Goal: Information Seeking & Learning: Understand process/instructions

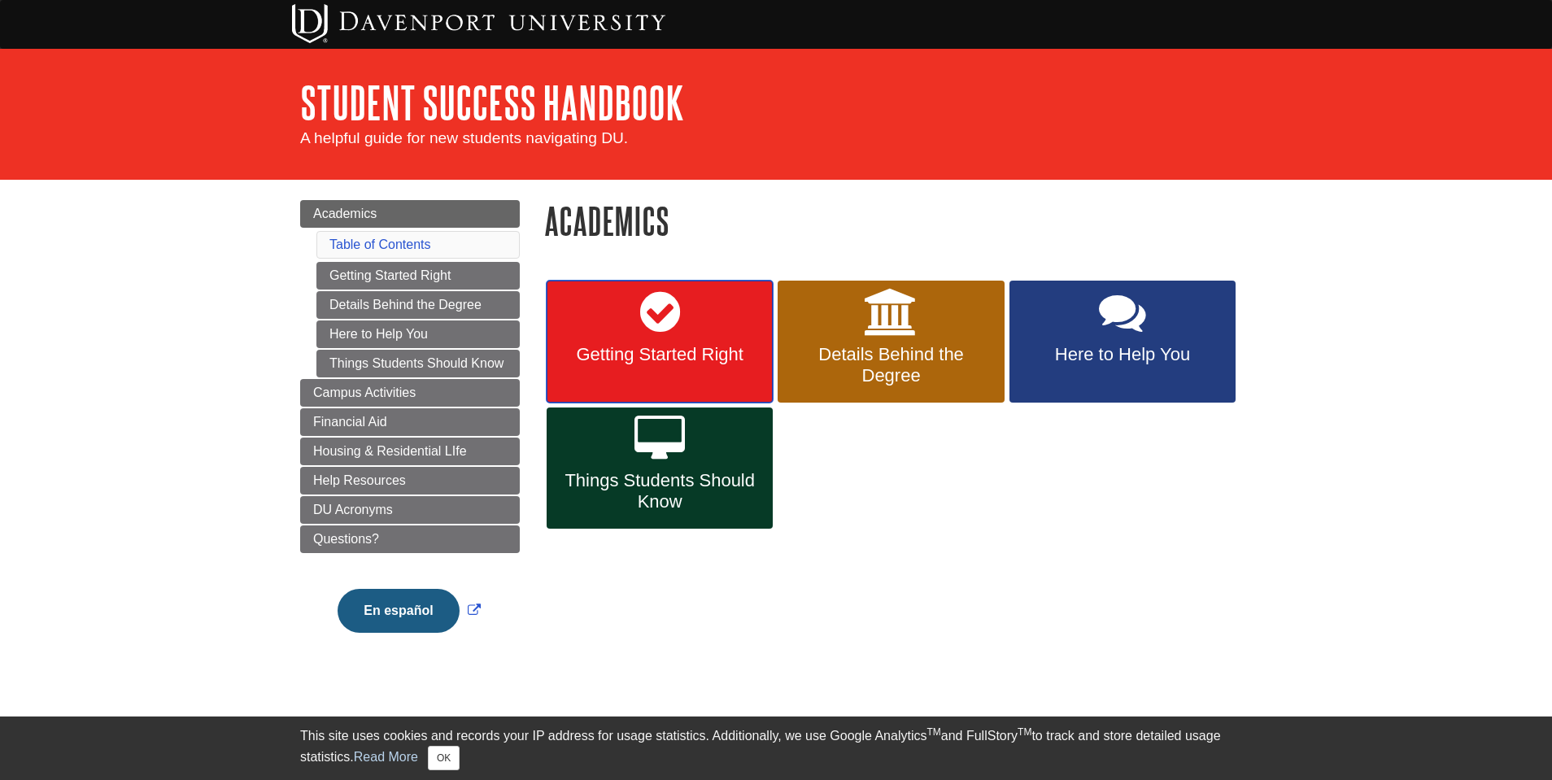
click at [685, 342] on link "Getting Started Right" at bounding box center [659, 342] width 226 height 122
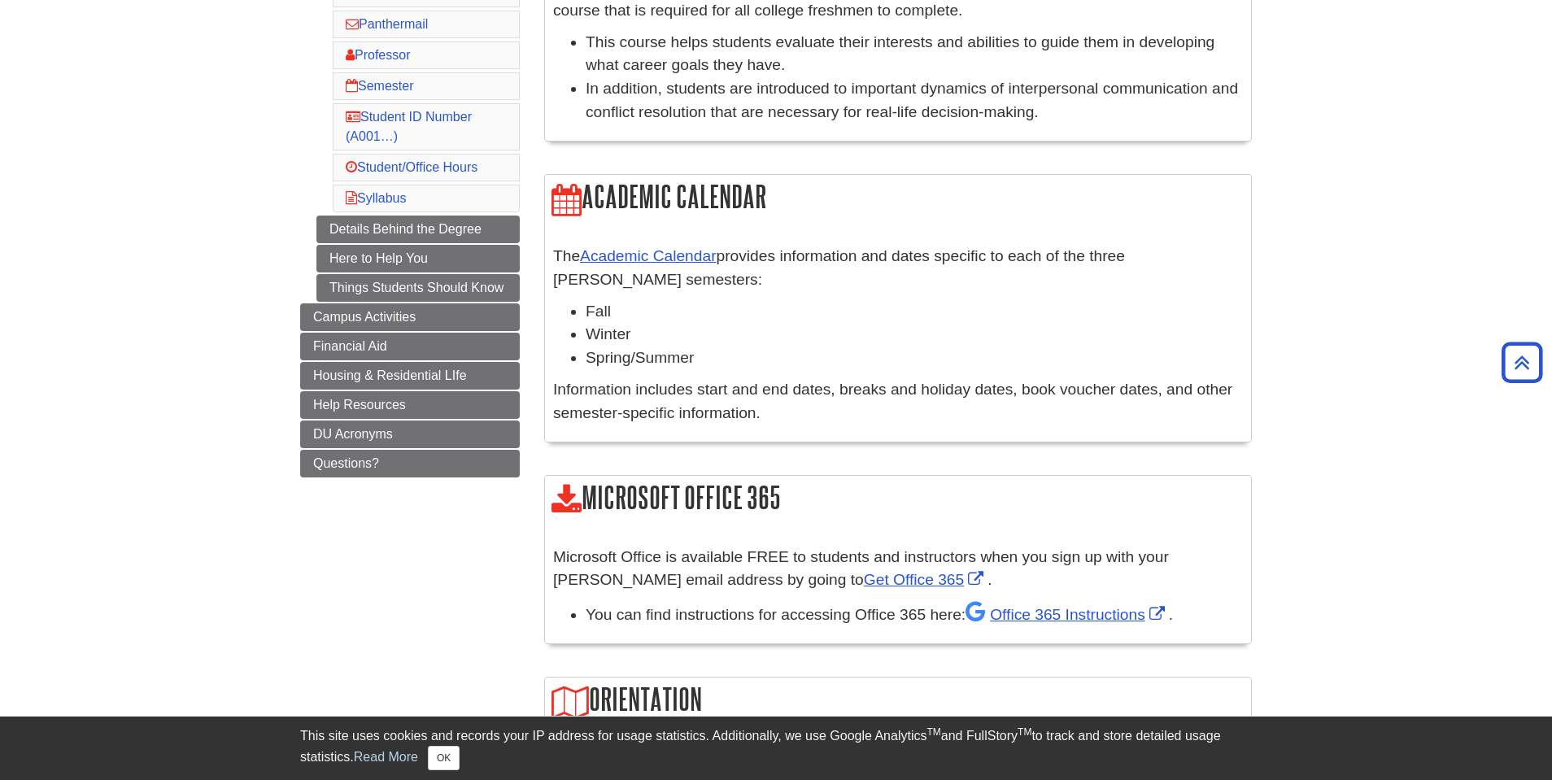
scroll to position [651, 0]
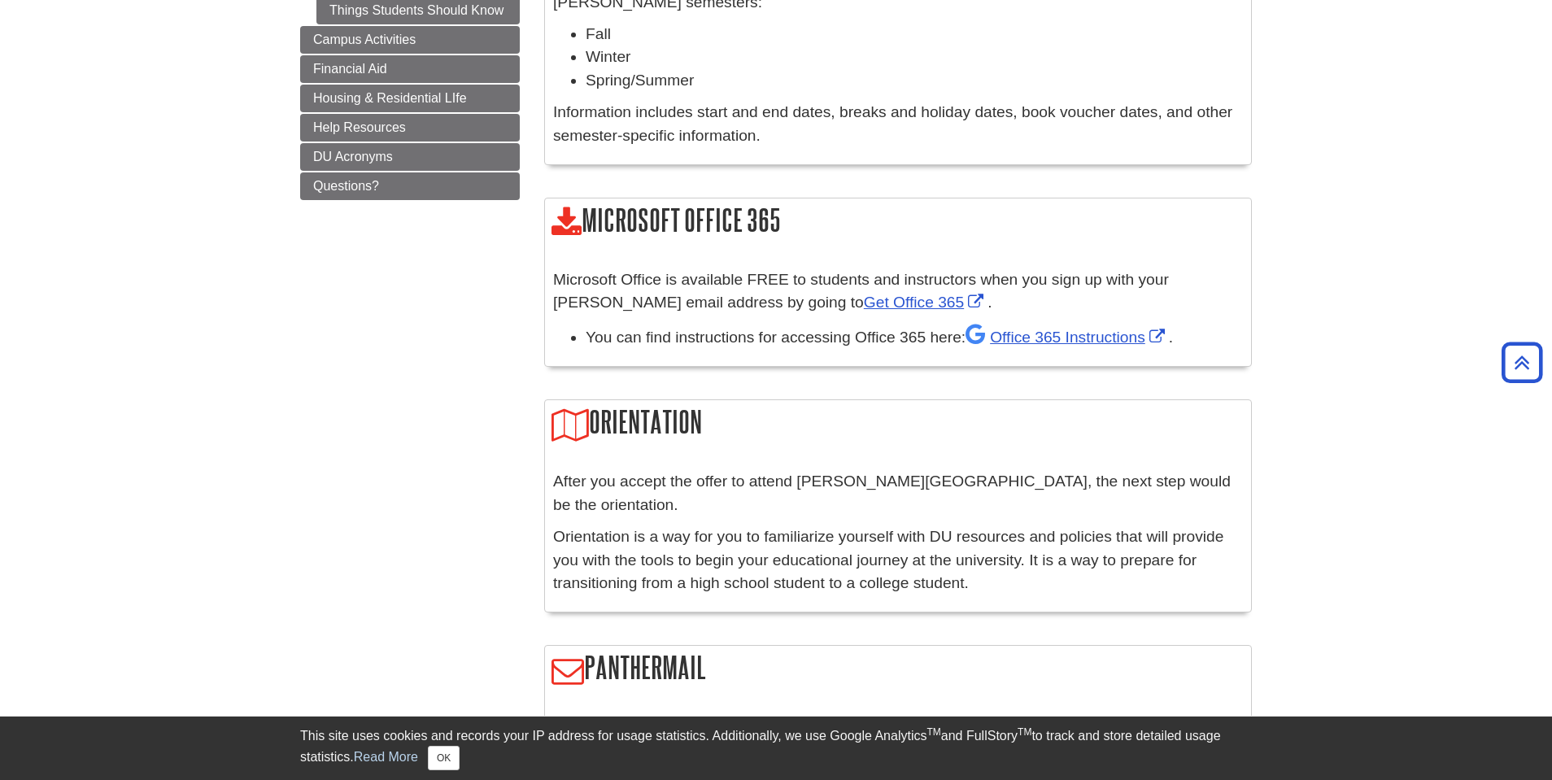
click at [740, 296] on p "Microsoft Office is available FREE to students and instructors when you sign up…" at bounding box center [898, 291] width 690 height 47
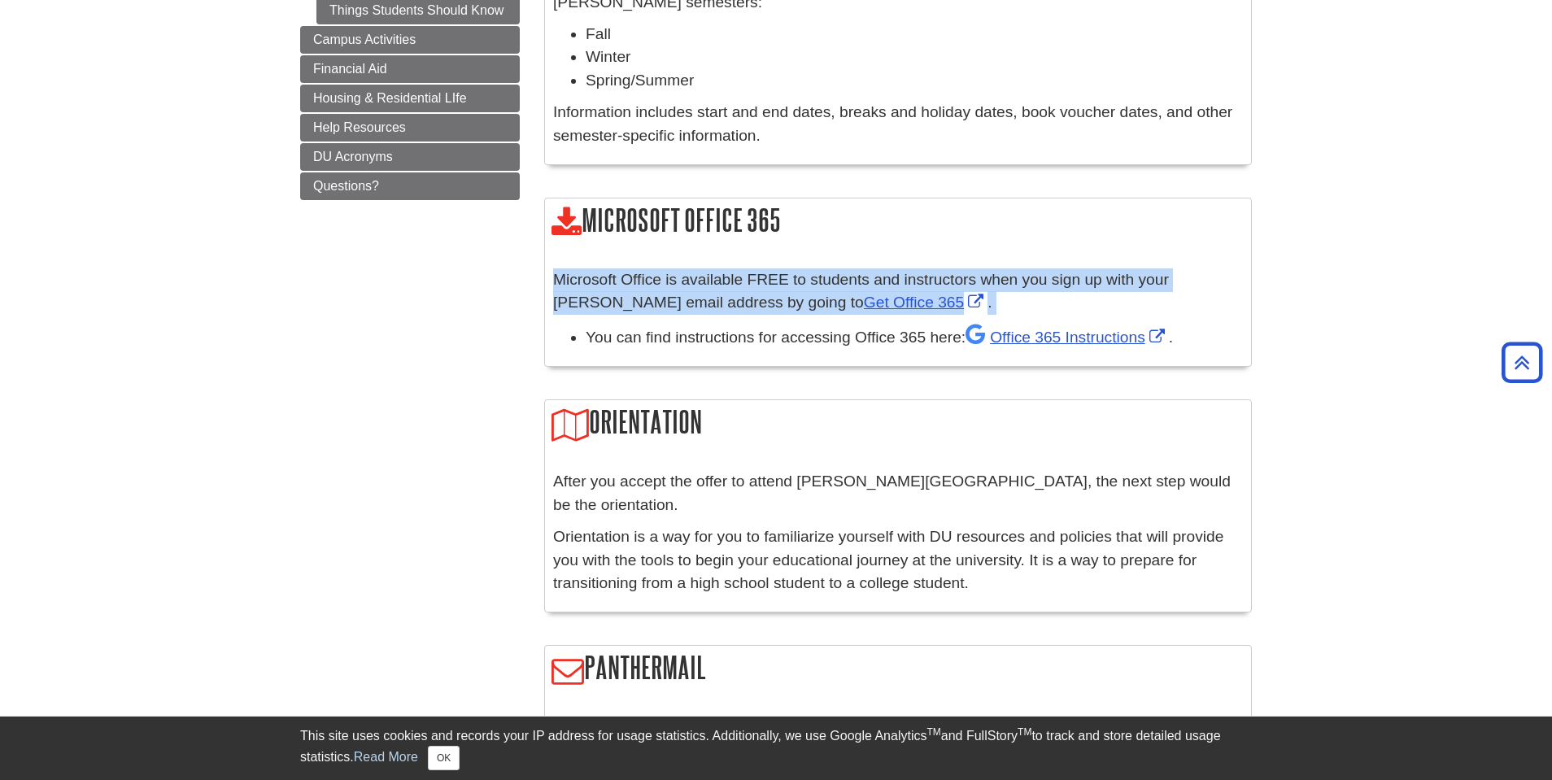
click at [740, 296] on p "Microsoft Office is available FREE to students and instructors when you sign up…" at bounding box center [898, 291] width 690 height 47
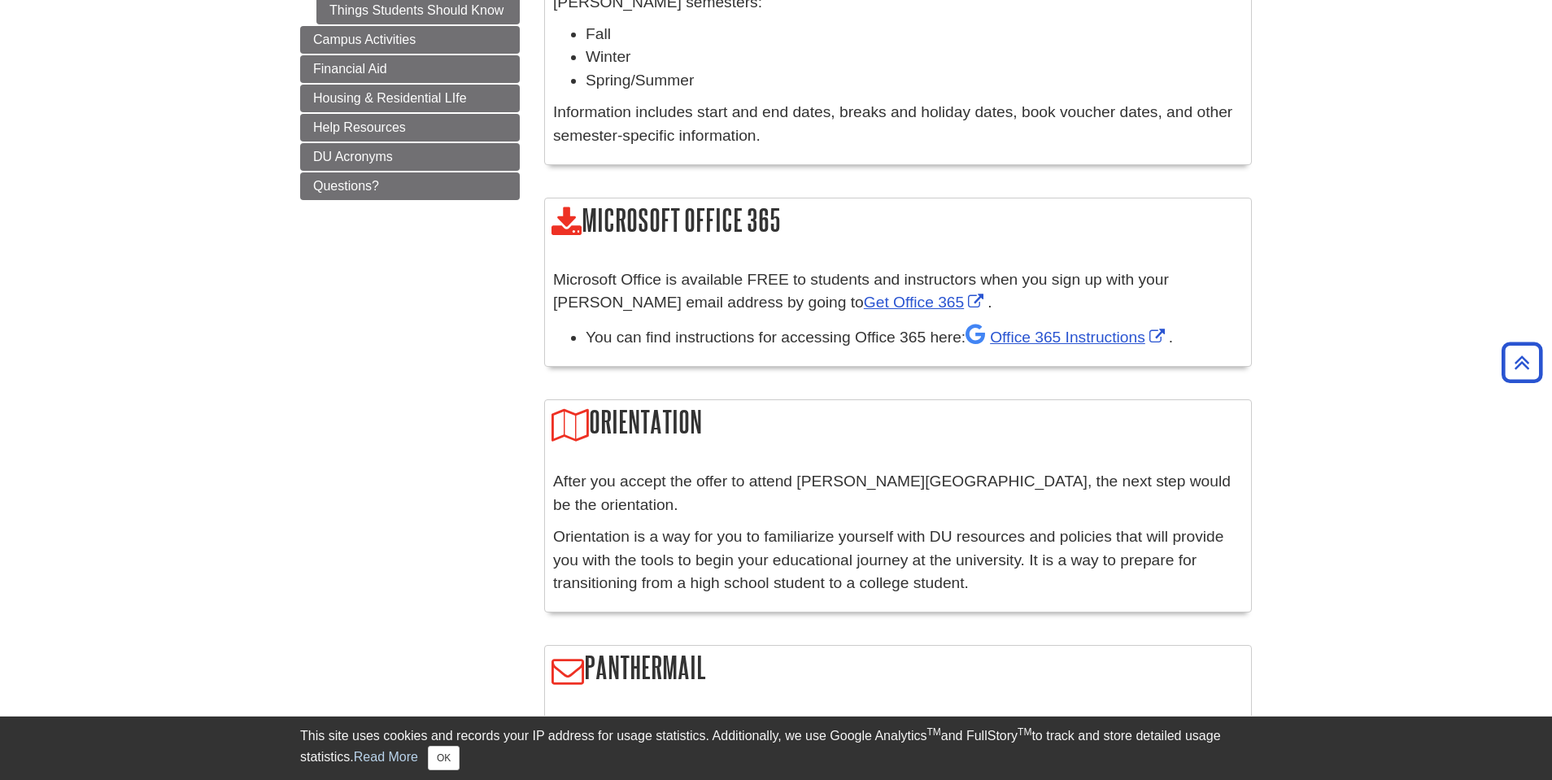
click at [734, 324] on li "You can find instructions for accessing Office 365 here: Office 365 Instruction…" at bounding box center [914, 336] width 657 height 27
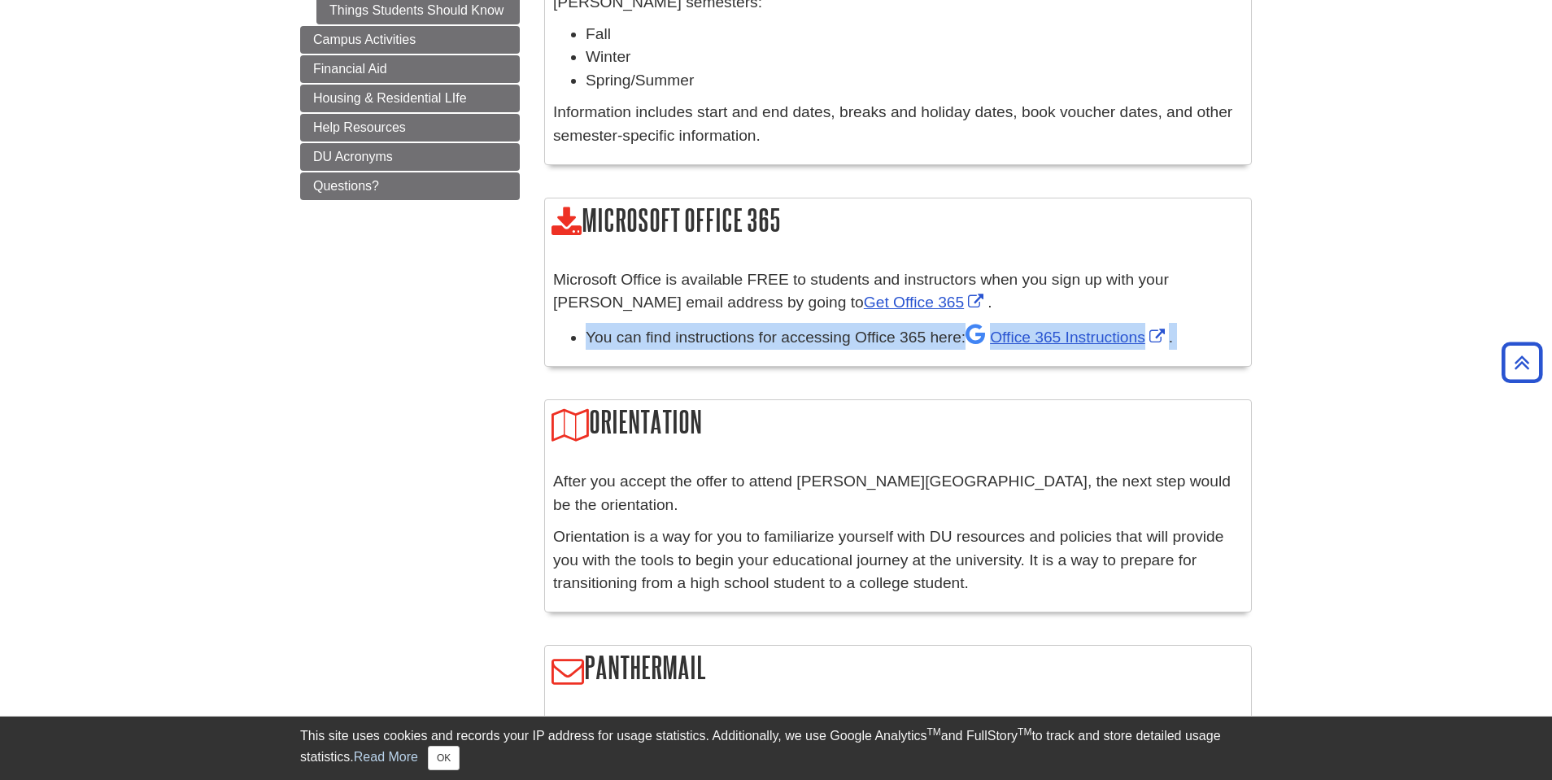
click at [734, 324] on li "You can find instructions for accessing Office 365 here: Office 365 Instruction…" at bounding box center [914, 336] width 657 height 27
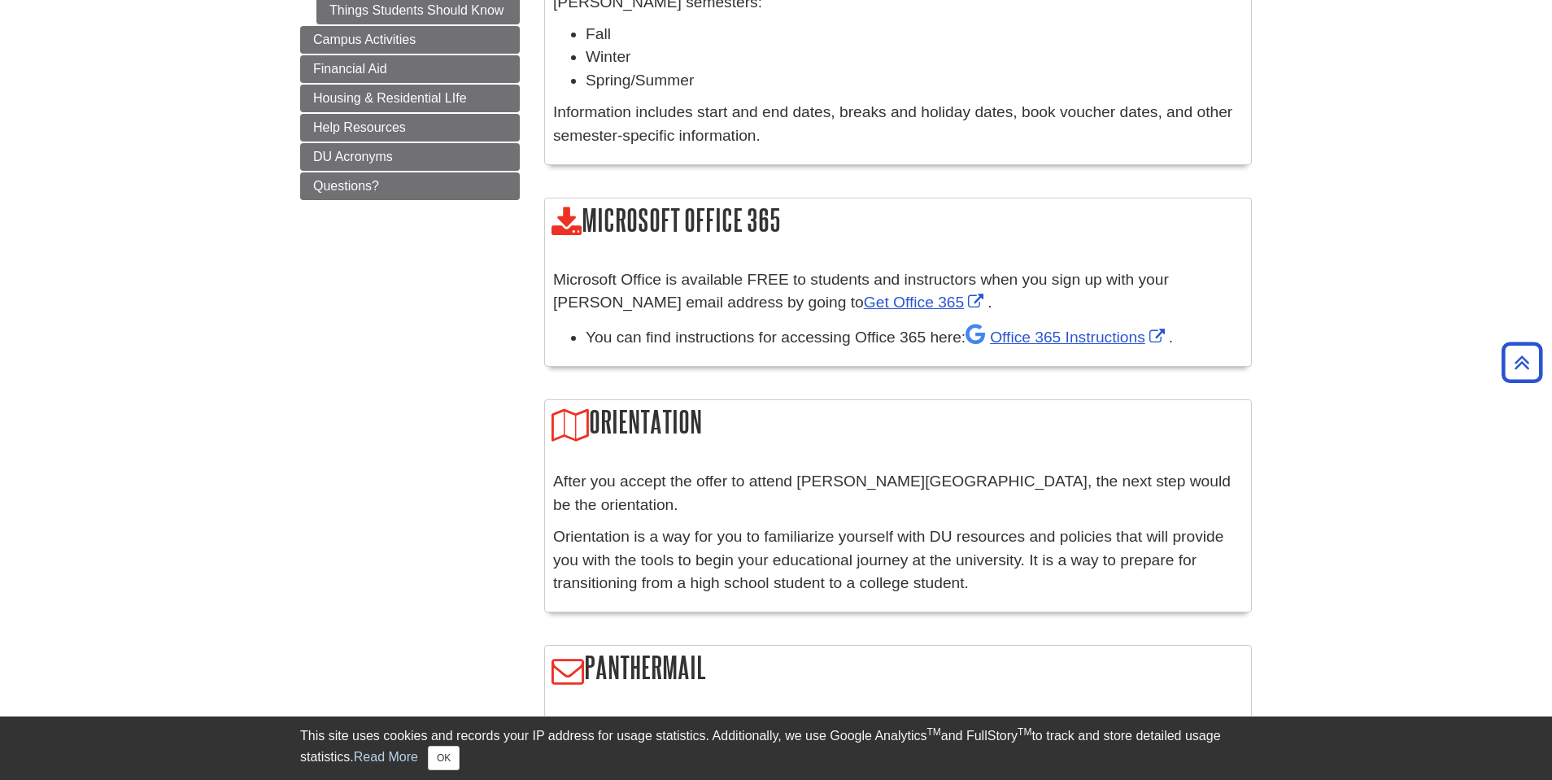
click at [777, 462] on div "After you accept the offer to attend Davenport University, the next step would …" at bounding box center [898, 537] width 706 height 150
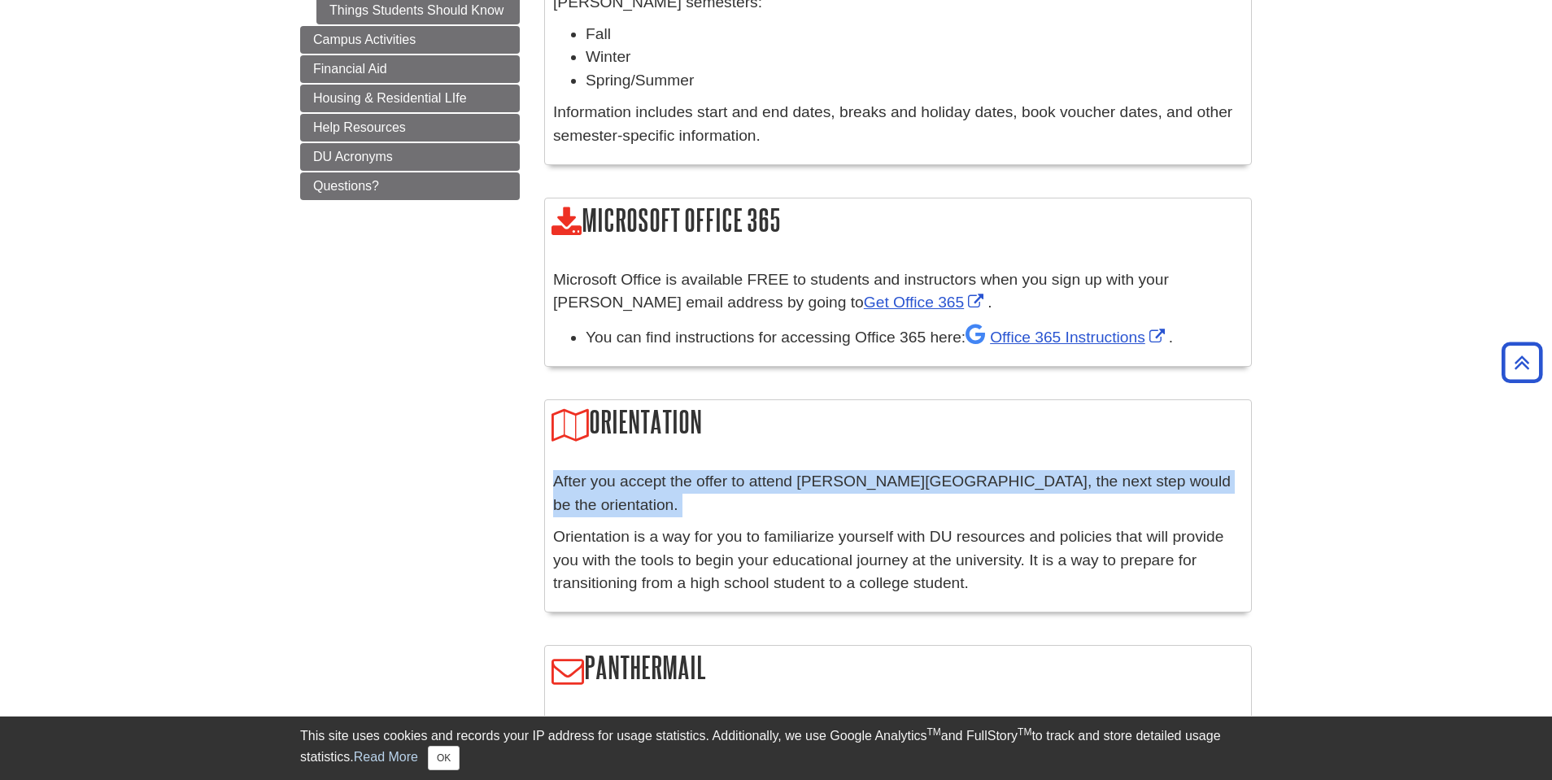
click at [777, 462] on div "After you accept the offer to attend Davenport University, the next step would …" at bounding box center [898, 537] width 706 height 150
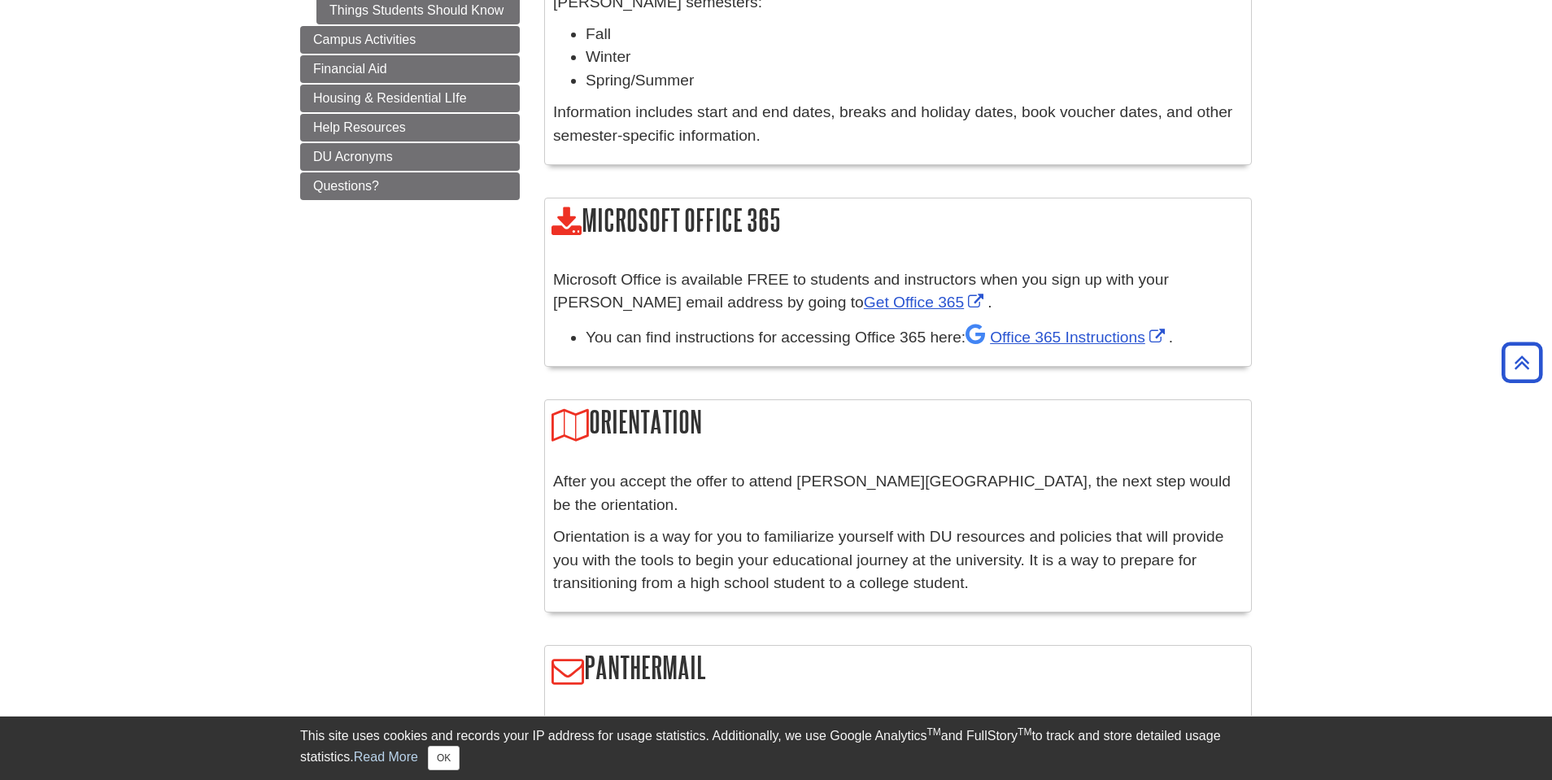
click at [799, 525] on p "Orientation is a way for you to familiarize yourself with DU resources and poli…" at bounding box center [898, 560] width 690 height 70
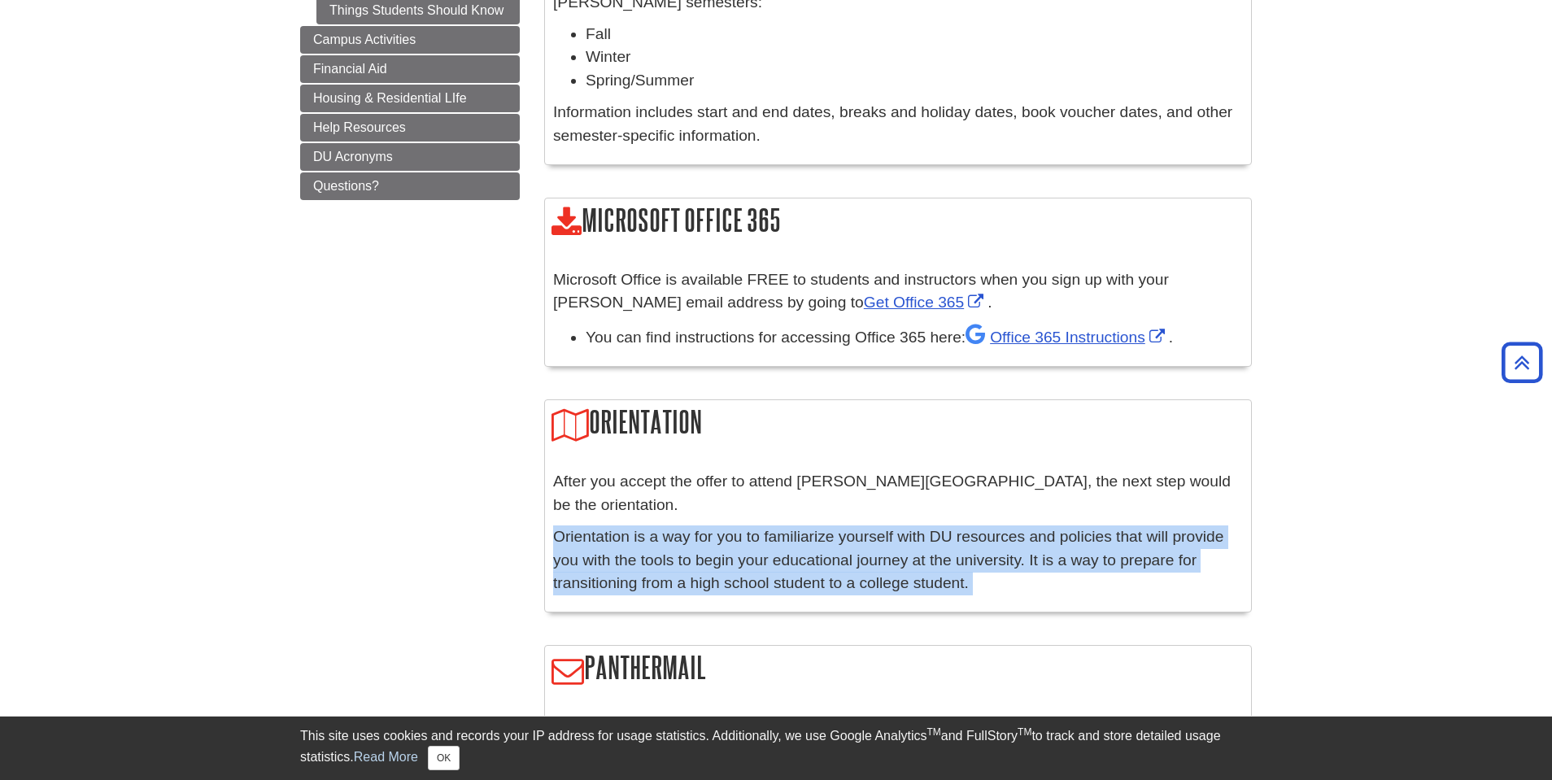
click at [799, 525] on p "Orientation is a way for you to familiarize yourself with DU resources and poli…" at bounding box center [898, 560] width 690 height 70
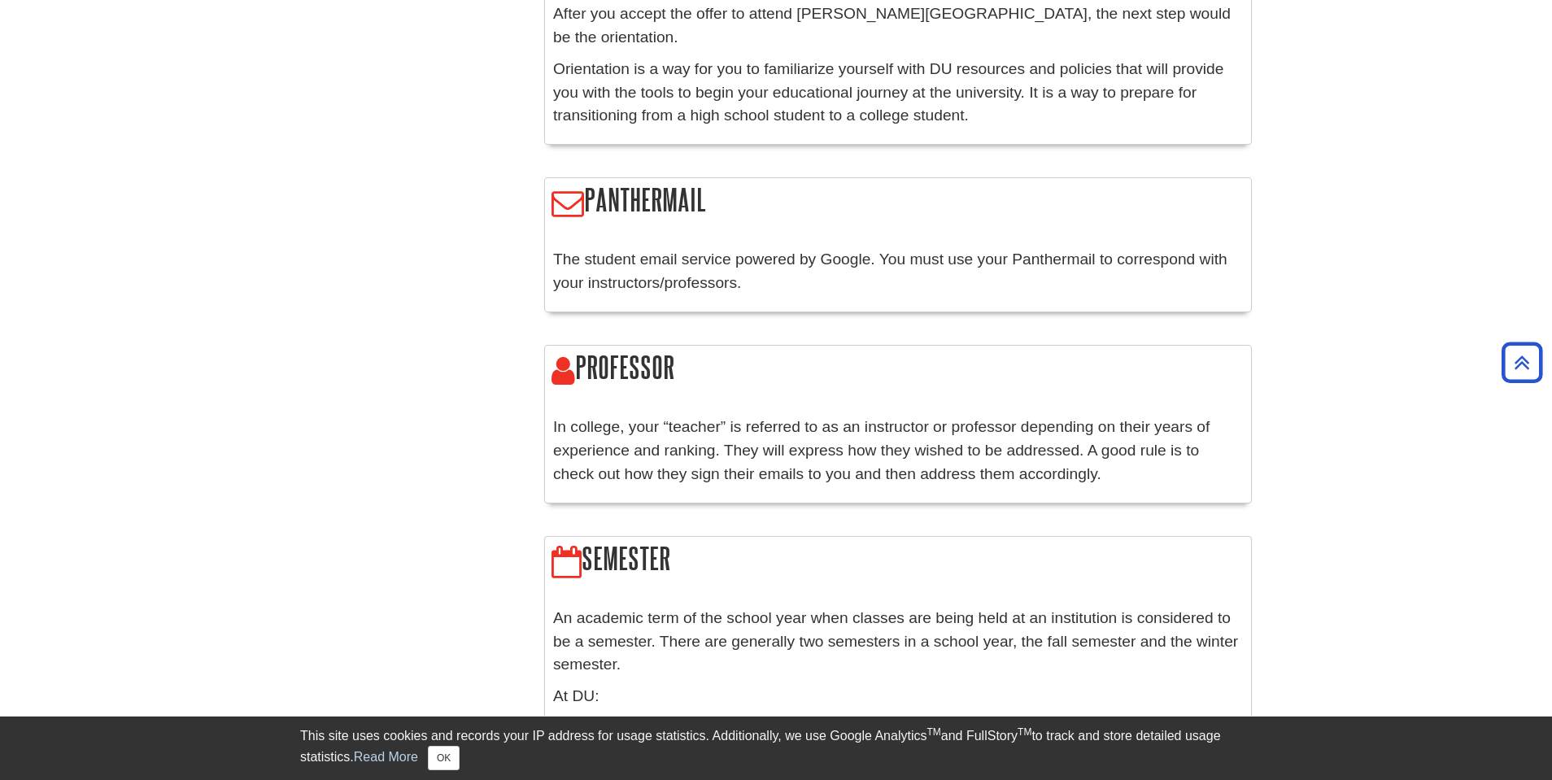
scroll to position [0, 0]
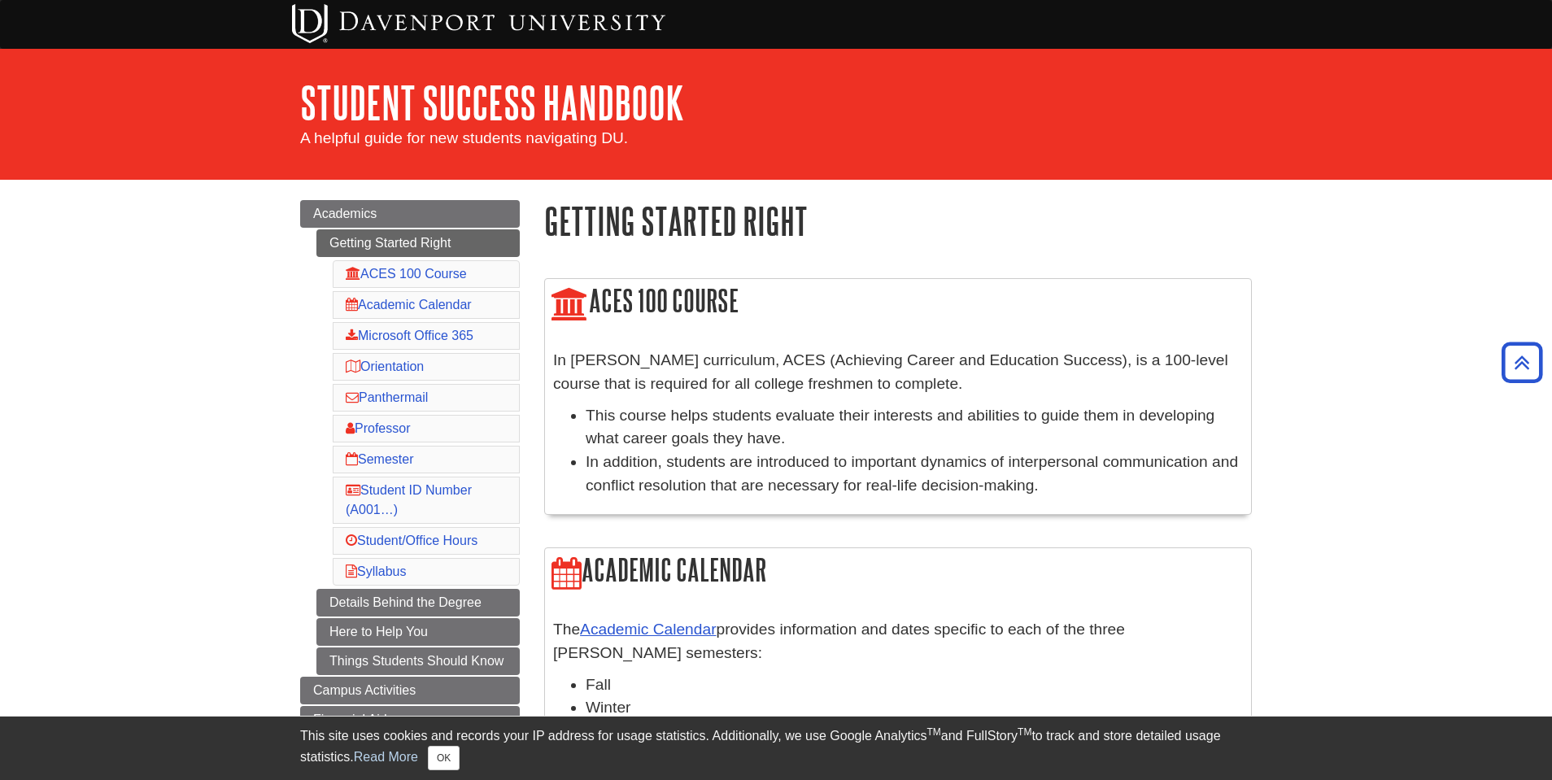
drag, startPoint x: 864, startPoint y: 370, endPoint x: 1140, endPoint y: -98, distance: 543.5
